Goal: Task Accomplishment & Management: Use online tool/utility

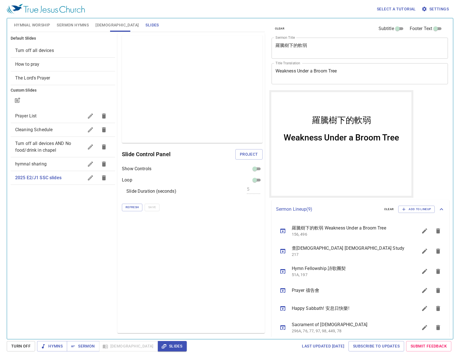
scroll to position [64, 0]
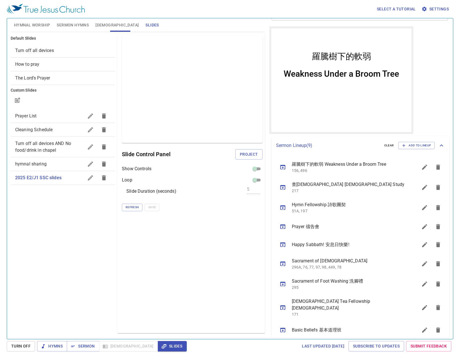
click at [235, 12] on div "Select a tutorial Settings" at bounding box center [229, 9] width 444 height 18
click at [42, 26] on span "Hymnal Worship" at bounding box center [32, 25] width 36 height 7
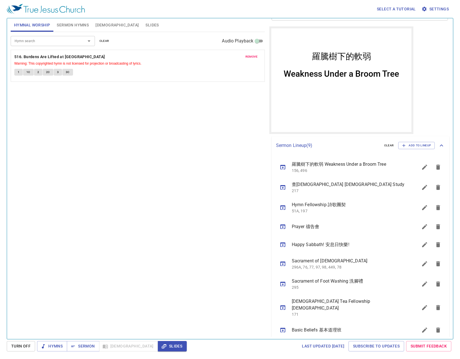
click at [58, 44] on div "Hymn search" at bounding box center [53, 41] width 84 height 10
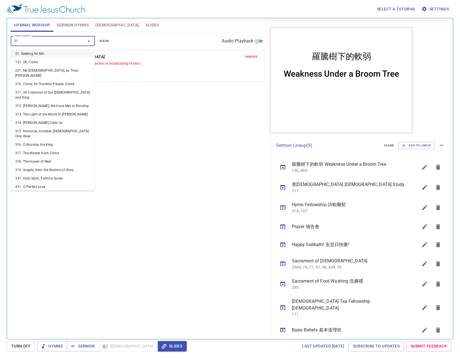
type input "3"
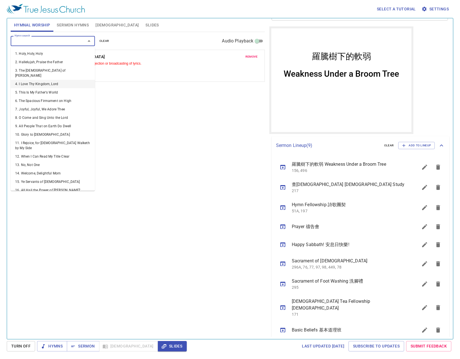
drag, startPoint x: 210, startPoint y: 166, endPoint x: 213, endPoint y: 167, distance: 3.0
click at [213, 167] on div "Hymn search Hymn search clear Audio Playback remove 516. Burdens Are Lifted at …" at bounding box center [138, 183] width 254 height 302
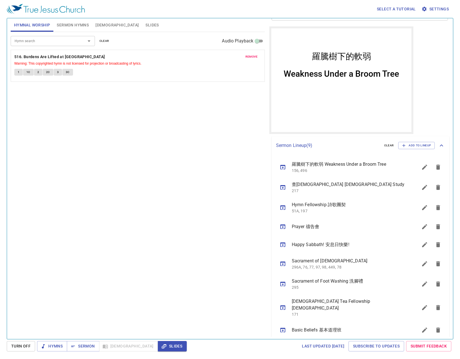
click at [200, 22] on div "Hymnal Worship Sermon Hymns Bible Slides" at bounding box center [138, 24] width 254 height 13
click at [119, 259] on div "Hymn search Hymn search clear Audio Playback remove 516. Burdens Are Lifted at …" at bounding box center [138, 183] width 254 height 302
click at [142, 29] on button "Slides" at bounding box center [152, 24] width 20 height 13
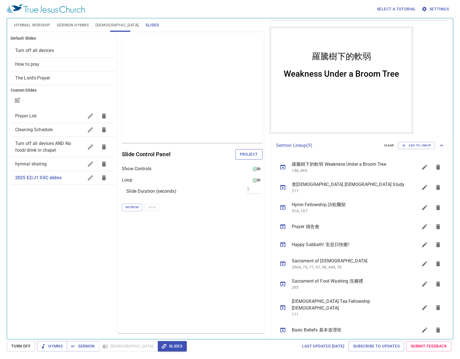
click at [257, 156] on span "Project" at bounding box center [249, 154] width 18 height 7
click at [145, 244] on div "Preview Only Slide Control Panel Show Controls Loop Slide Duration (seconds) 5 …" at bounding box center [190, 183] width 147 height 300
click at [138, 306] on div "Preview Only Slide Control Panel Show Controls Loop Slide Duration (seconds) 5 …" at bounding box center [190, 183] width 147 height 300
click at [243, 242] on div "Preview Only Slide Control Panel Show Controls Loop Slide Duration (seconds) 5 …" at bounding box center [190, 183] width 147 height 300
click at [74, 344] on icon "button" at bounding box center [73, 346] width 6 height 6
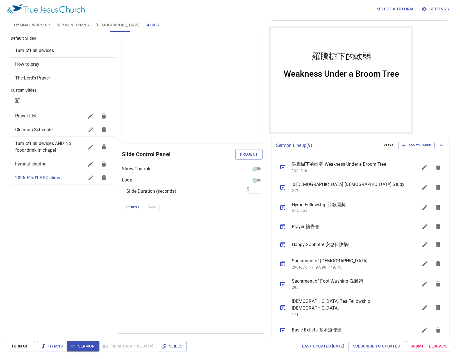
click at [74, 344] on icon "button" at bounding box center [73, 346] width 6 height 6
click at [131, 246] on div "Preview Only Slide Control Panel Project Show Controls Loop Slide Duration (sec…" at bounding box center [190, 183] width 147 height 300
click at [43, 350] on button "Hymns" at bounding box center [52, 346] width 30 height 10
click at [79, 344] on span "Sermon" at bounding box center [82, 345] width 23 height 7
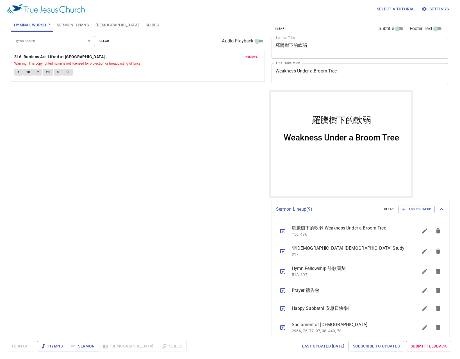
click at [131, 17] on div "Select a tutorial Settings" at bounding box center [229, 9] width 444 height 18
click at [142, 27] on button "Slides" at bounding box center [152, 24] width 20 height 13
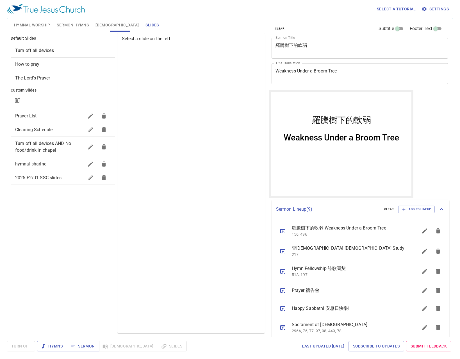
click at [47, 176] on span "2025 E2/J1 SSC slides" at bounding box center [38, 177] width 46 height 5
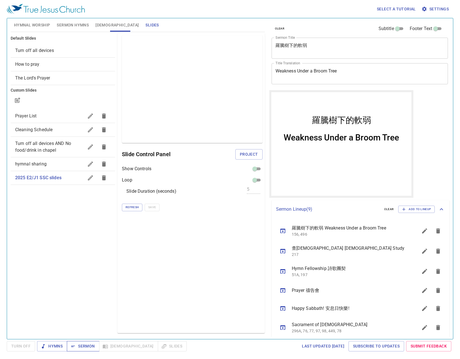
click at [84, 344] on span "Sermon" at bounding box center [82, 345] width 23 height 7
click at [254, 152] on span "Project" at bounding box center [249, 154] width 18 height 7
click at [130, 208] on span "Refresh" at bounding box center [131, 207] width 13 height 5
click at [90, 230] on div "Default Slides Turn off all devices How to pray The Lord's Prayer Custom Slides…" at bounding box center [63, 183] width 107 height 302
